Goal: Information Seeking & Learning: Learn about a topic

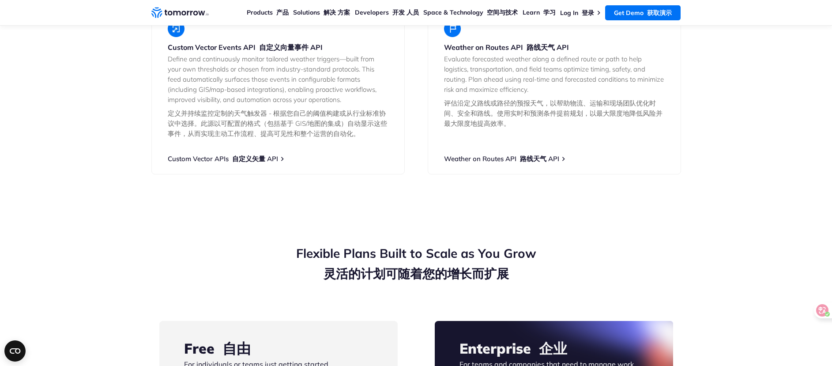
scroll to position [2369, 0]
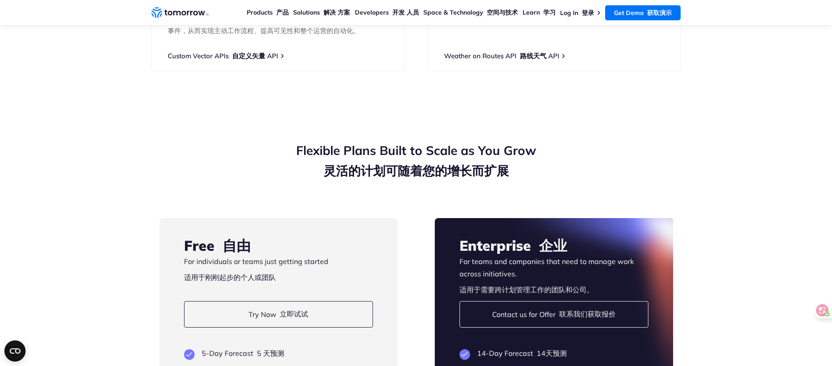
click at [308, 236] on h3 "Free 自由" at bounding box center [278, 245] width 189 height 19
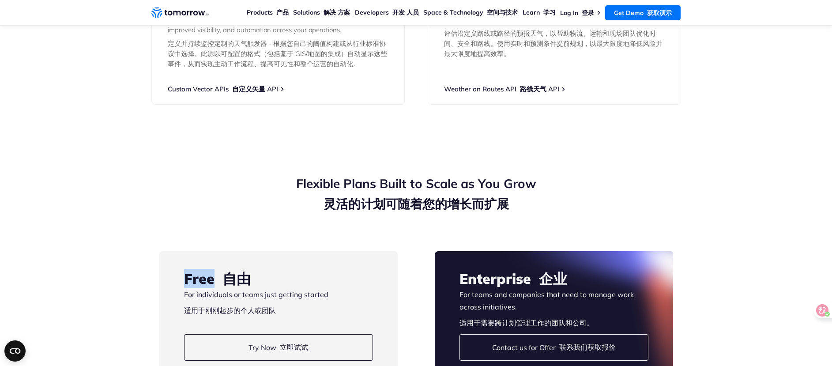
scroll to position [2392, 0]
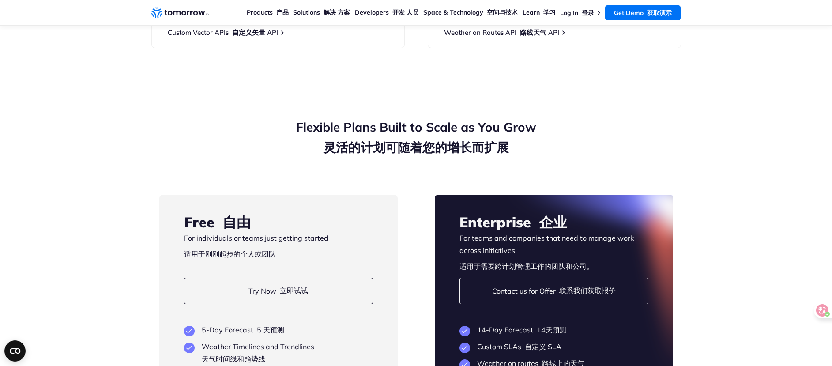
click at [250, 232] on p "For individuals or teams just getting started 适用于刚刚起步的个人或团队" at bounding box center [278, 244] width 189 height 25
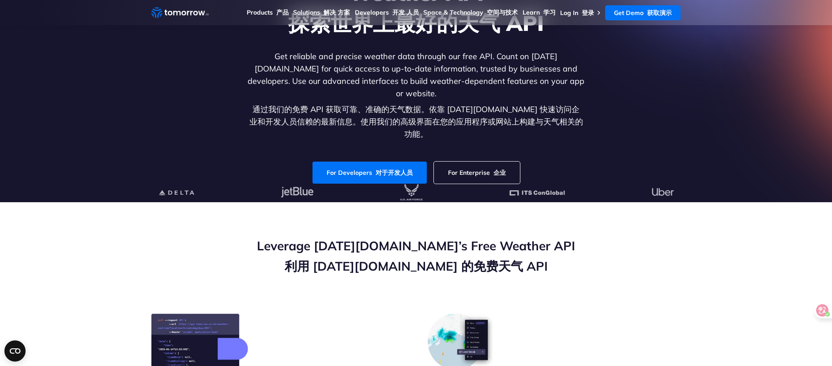
scroll to position [0, 0]
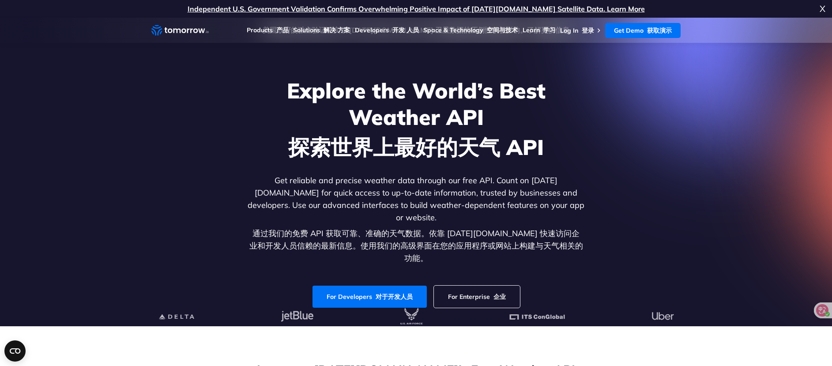
click at [484, 286] on link "For Enterprise 企业" at bounding box center [477, 297] width 86 height 22
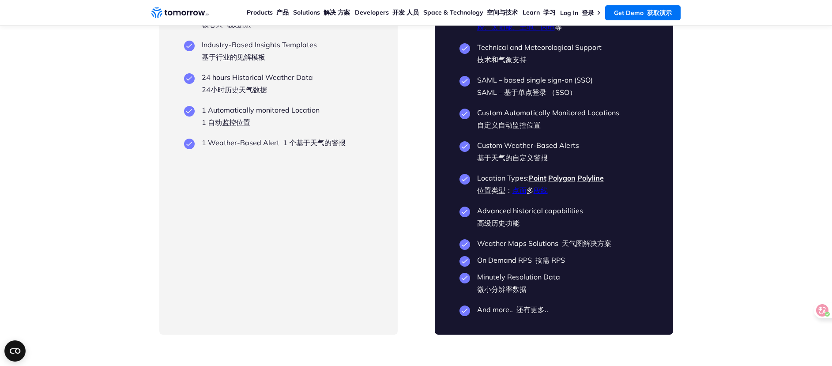
scroll to position [2362, 0]
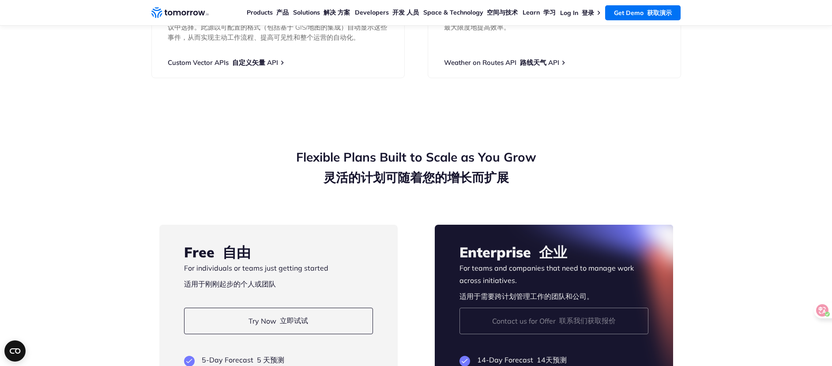
click at [560, 316] on font "联系我们获取报价" at bounding box center [588, 320] width 57 height 9
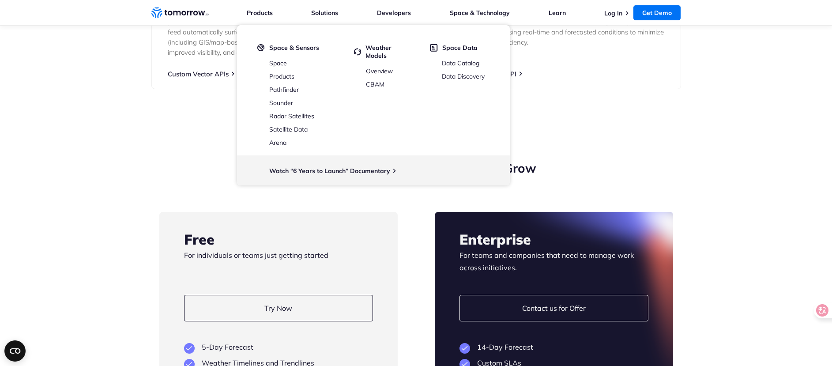
scroll to position [1880, 0]
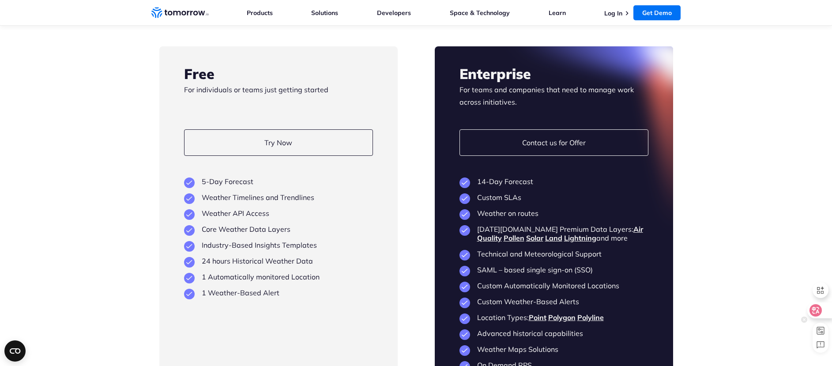
click at [825, 308] on div at bounding box center [820, 311] width 24 height 16
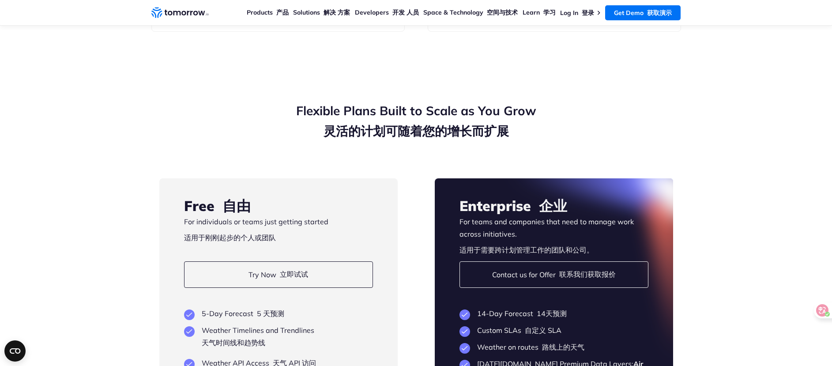
scroll to position [1933, 0]
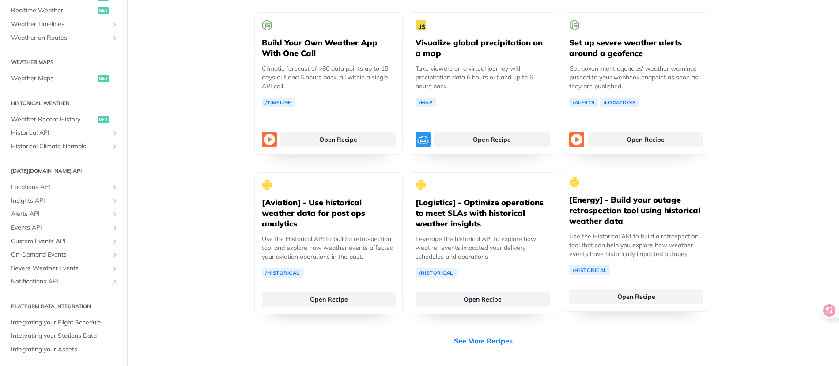
scroll to position [1810, 0]
